Goal: Information Seeking & Learning: Learn about a topic

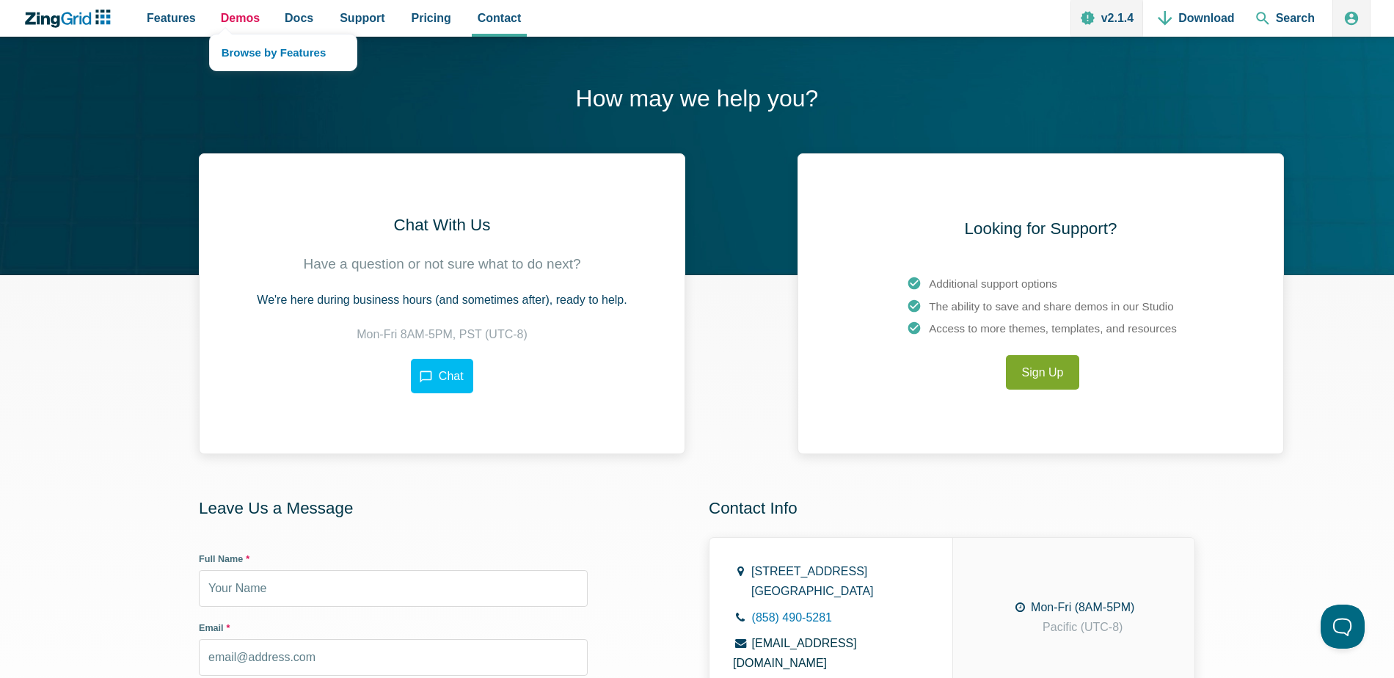
click at [241, 26] on span "Demos" at bounding box center [240, 18] width 39 height 20
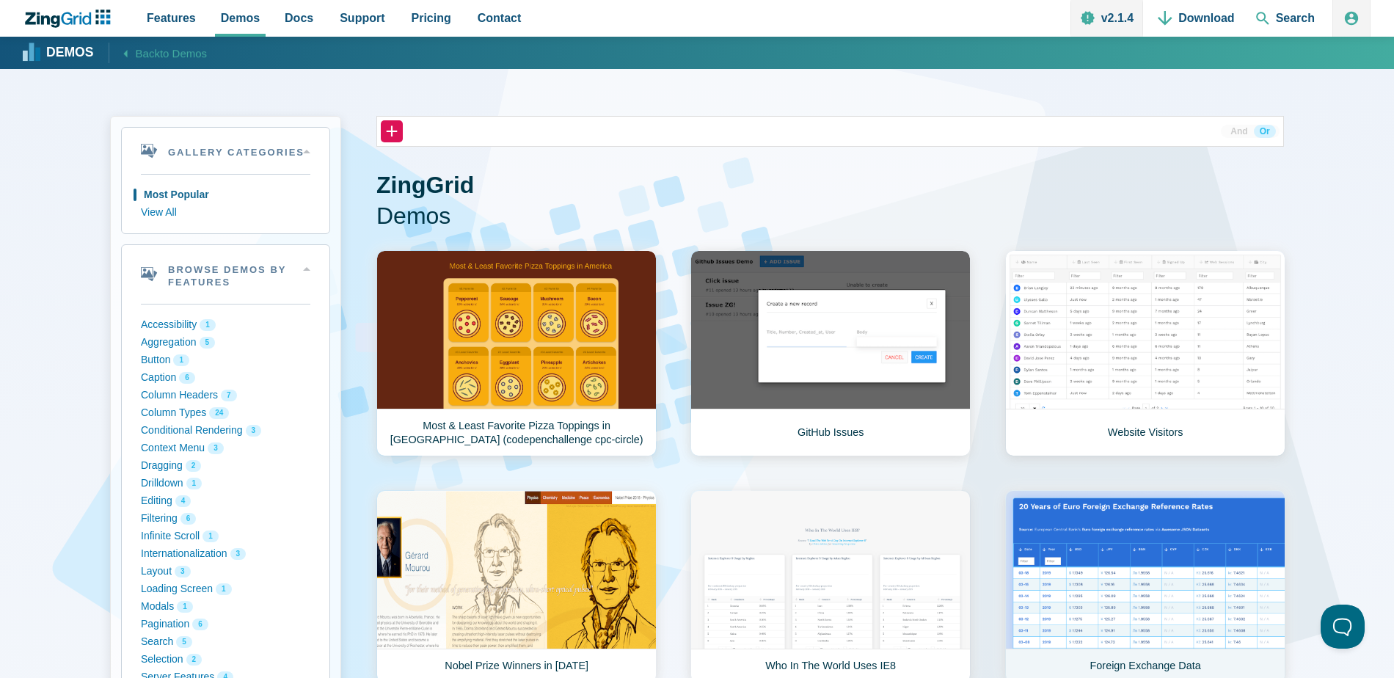
click at [1086, 595] on link "Foreign Exchange Data" at bounding box center [1145, 586] width 280 height 193
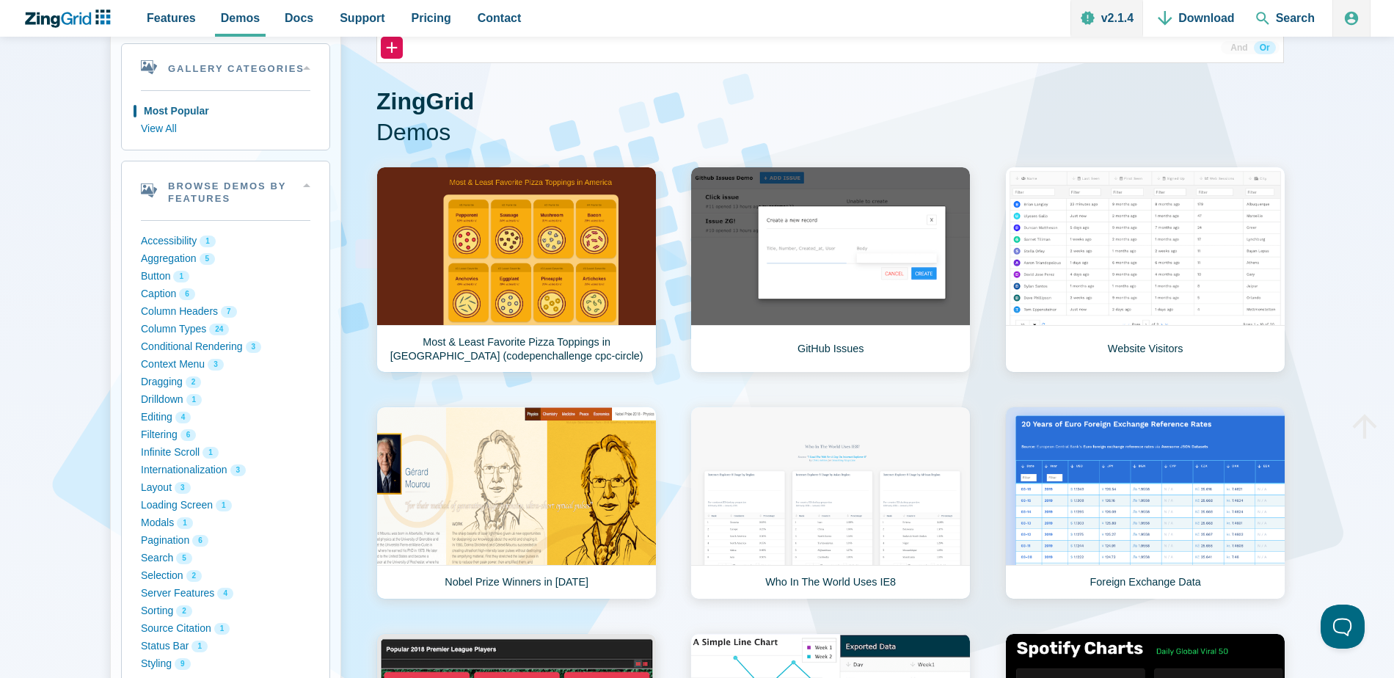
scroll to position [176, 0]
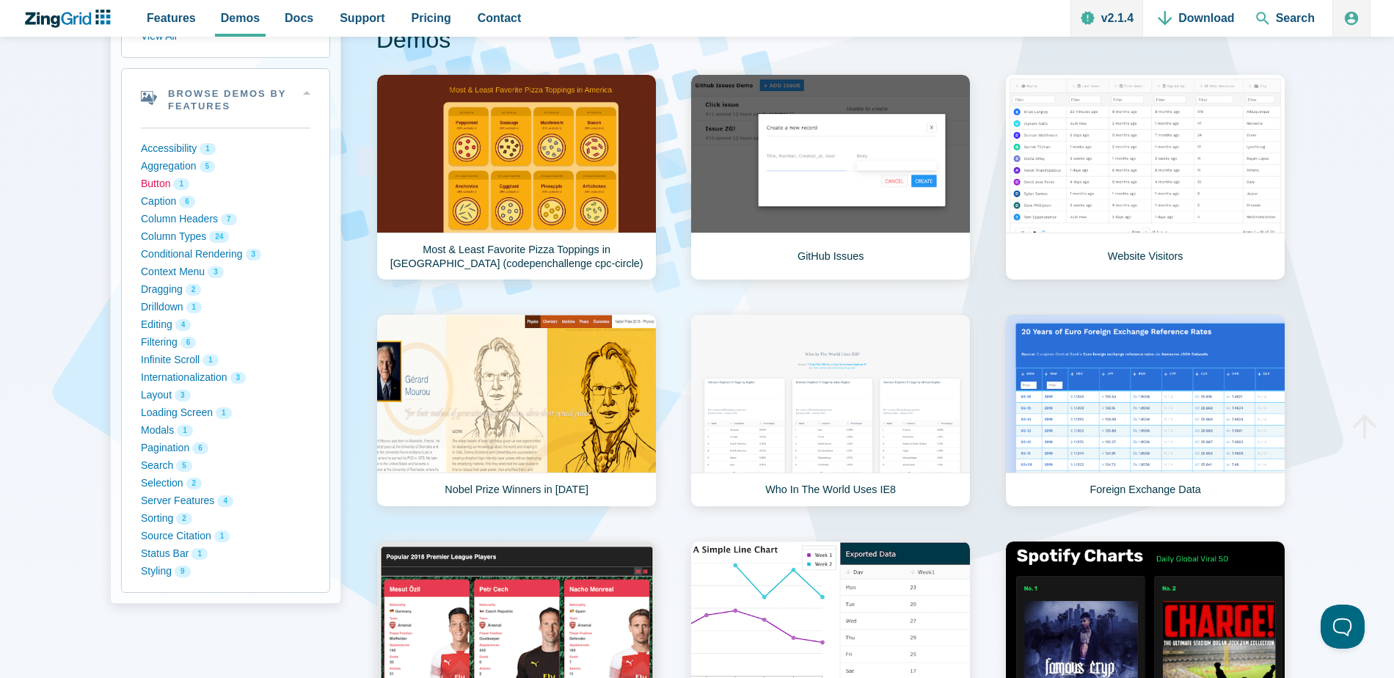
click at [153, 188] on button "Button 1" at bounding box center [225, 184] width 169 height 18
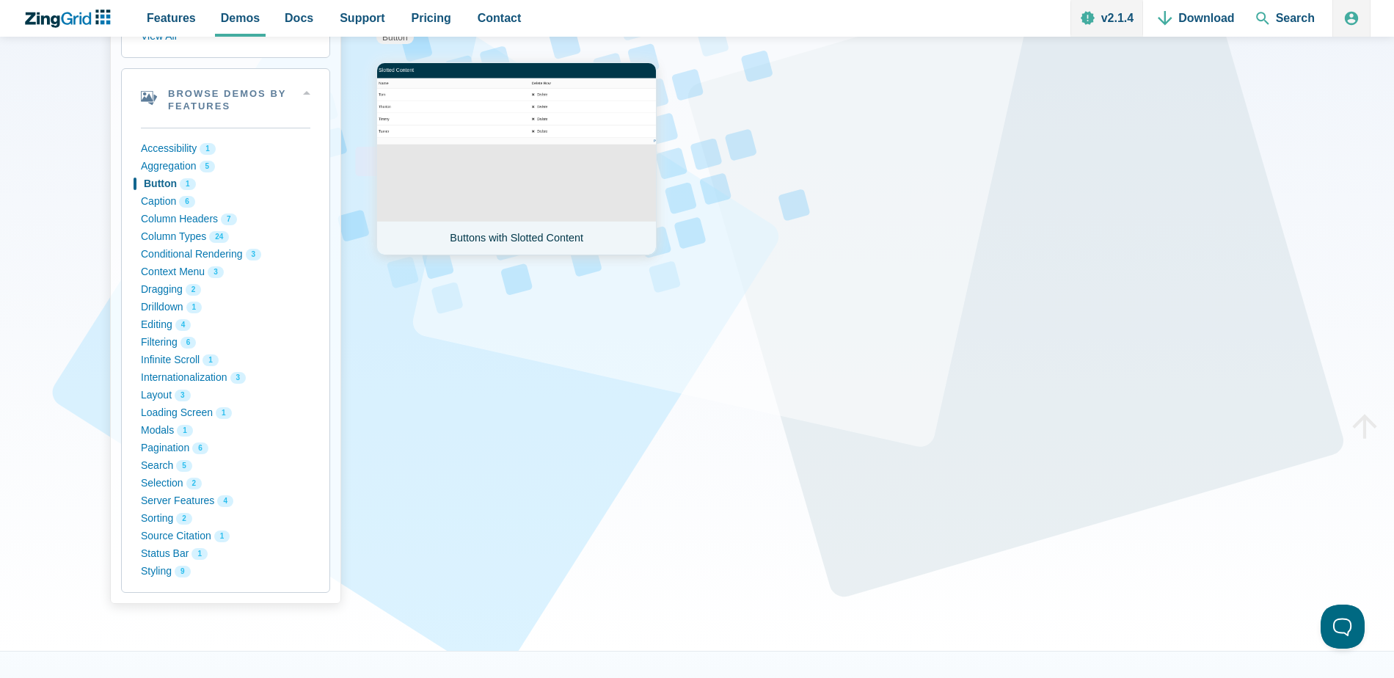
click at [516, 207] on link "Buttons with Slotted Content" at bounding box center [516, 158] width 280 height 193
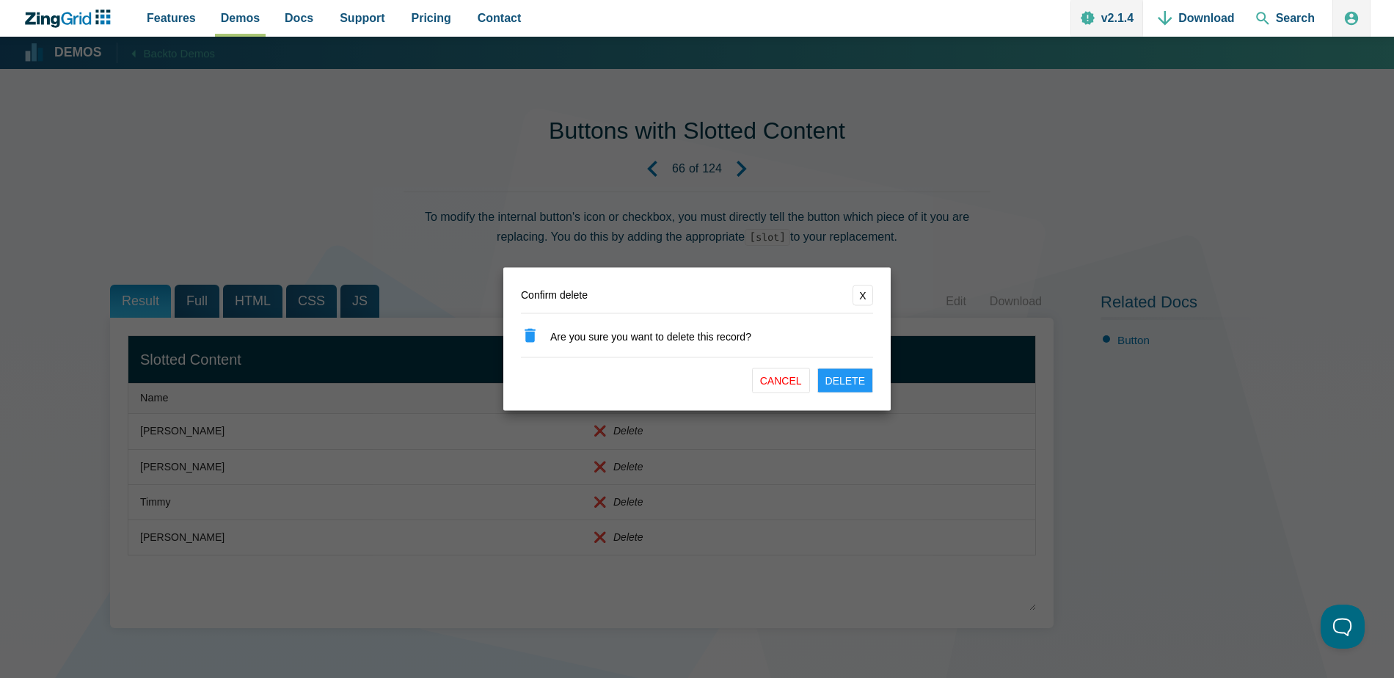
click at [780, 386] on button "Cancel" at bounding box center [781, 380] width 58 height 25
